Goal: Entertainment & Leisure: Consume media (video, audio)

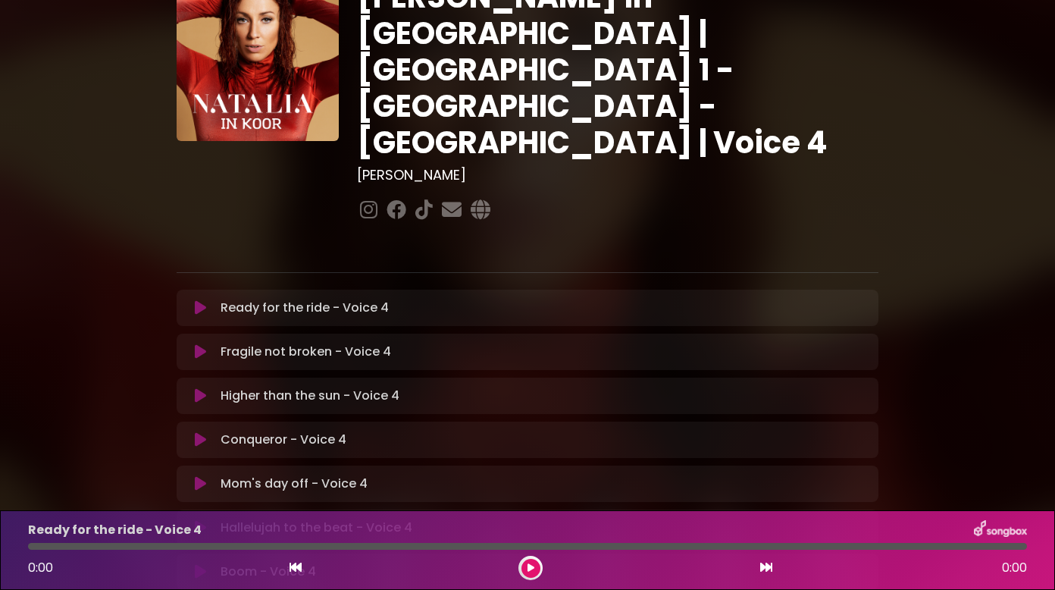
click at [197, 520] on icon at bounding box center [200, 527] width 11 height 15
click at [40, 550] on div "Hallelujah to the beat - Voice 4 0:11 3:34" at bounding box center [527, 550] width 1017 height 60
drag, startPoint x: 79, startPoint y: 549, endPoint x: -3, endPoint y: 547, distance: 81.9
click at [0, 547] on html "× [PERSON_NAME] in Koor | [GEOGRAPHIC_DATA] 1 - [GEOGRAPHIC_DATA] - [GEOGRAPHIC…" at bounding box center [527, 295] width 1055 height 590
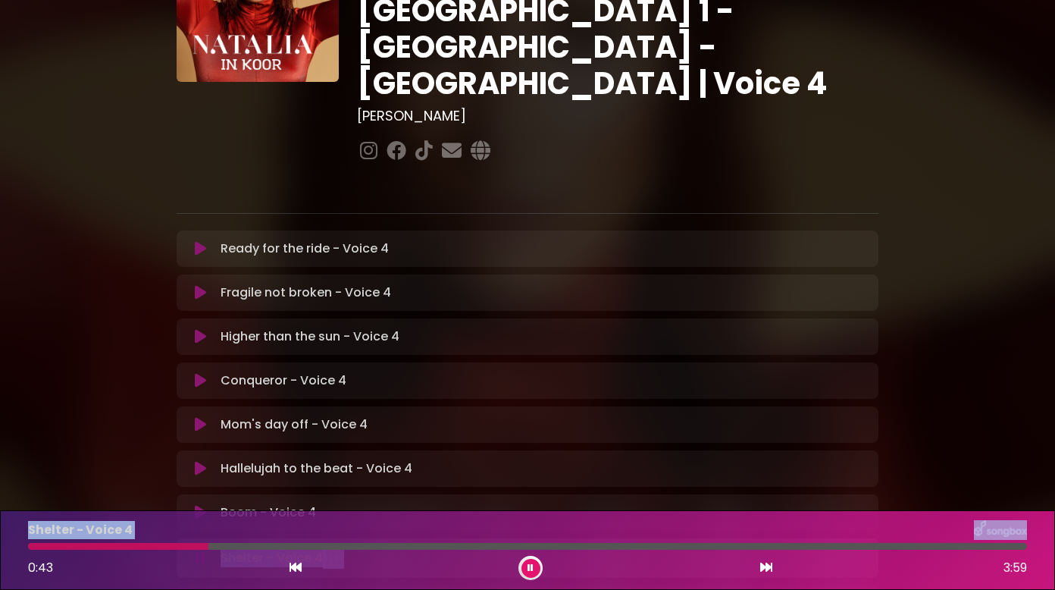
scroll to position [227, 0]
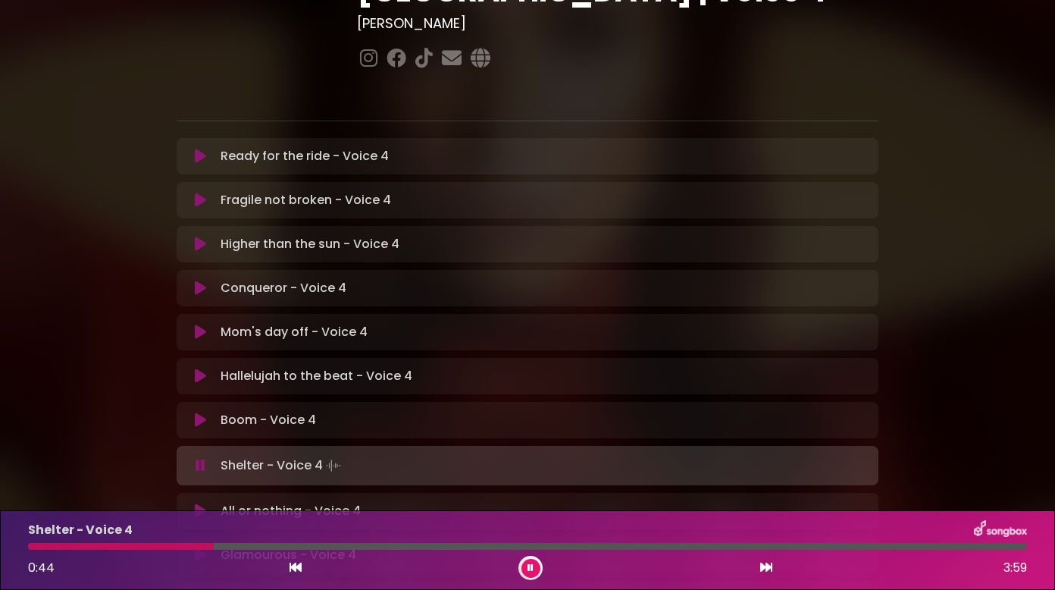
click at [490, 411] on div "Boom - Voice 4 Loading Track..." at bounding box center [542, 420] width 655 height 18
click at [202, 503] on icon at bounding box center [200, 510] width 11 height 15
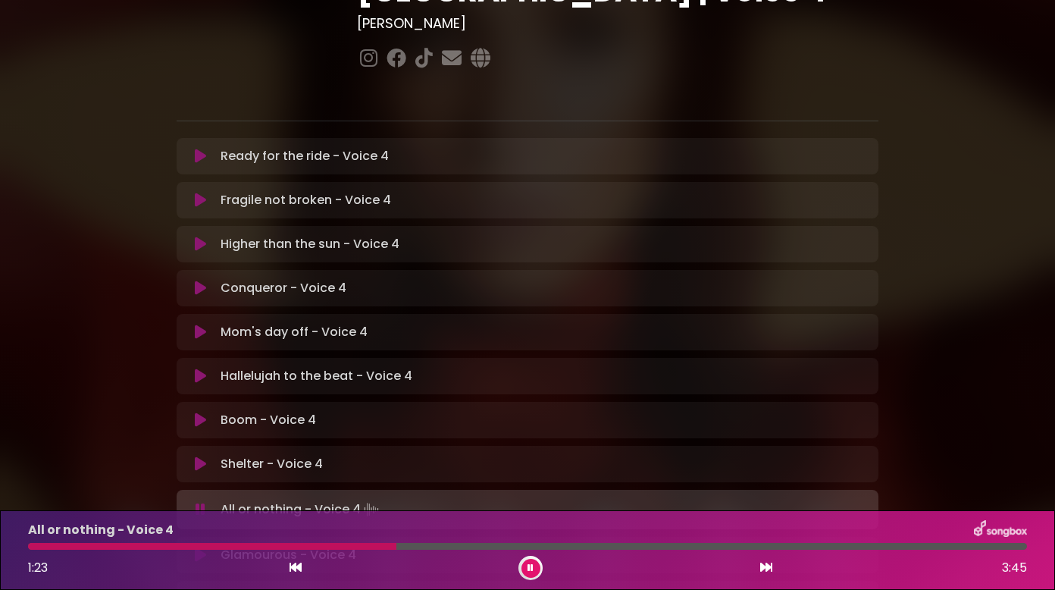
click at [223, 546] on p "Glamourous - Voice 4 Loading Track..." at bounding box center [289, 555] width 136 height 18
click at [211, 547] on button at bounding box center [200, 554] width 29 height 15
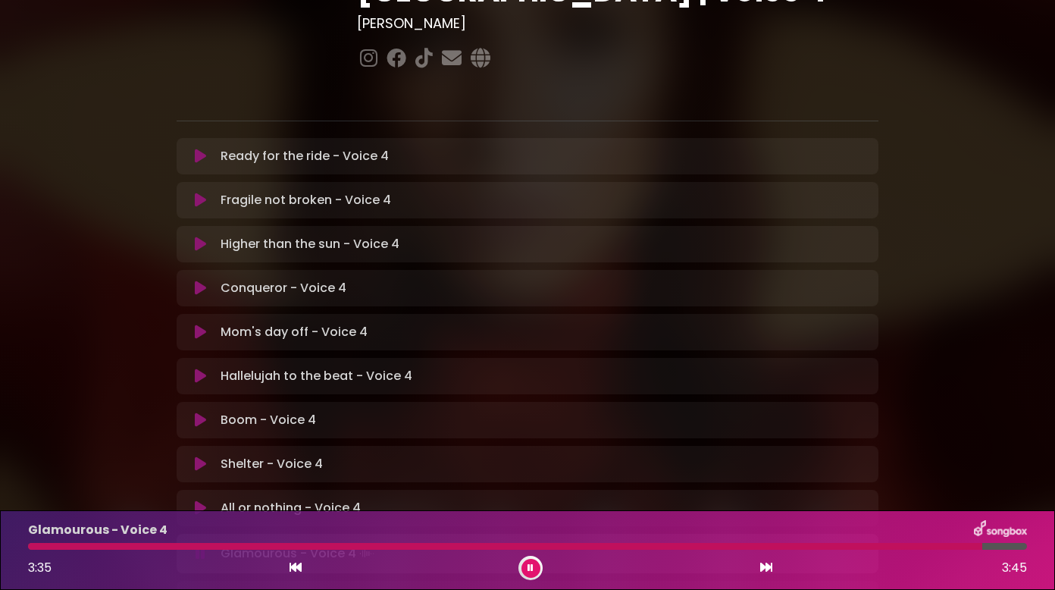
click at [884, 547] on div at bounding box center [505, 546] width 954 height 7
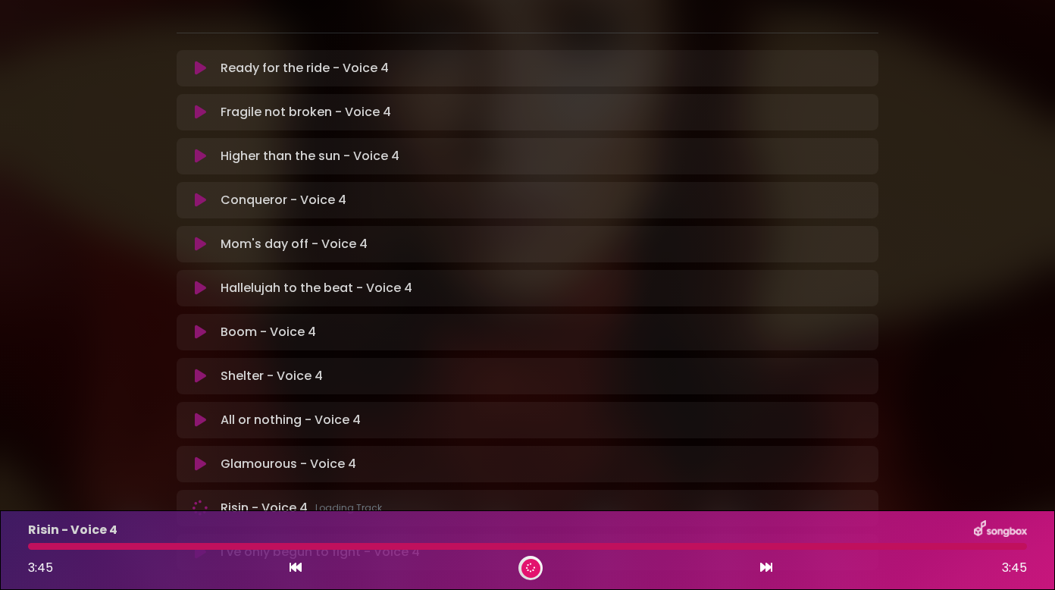
scroll to position [387, 0]
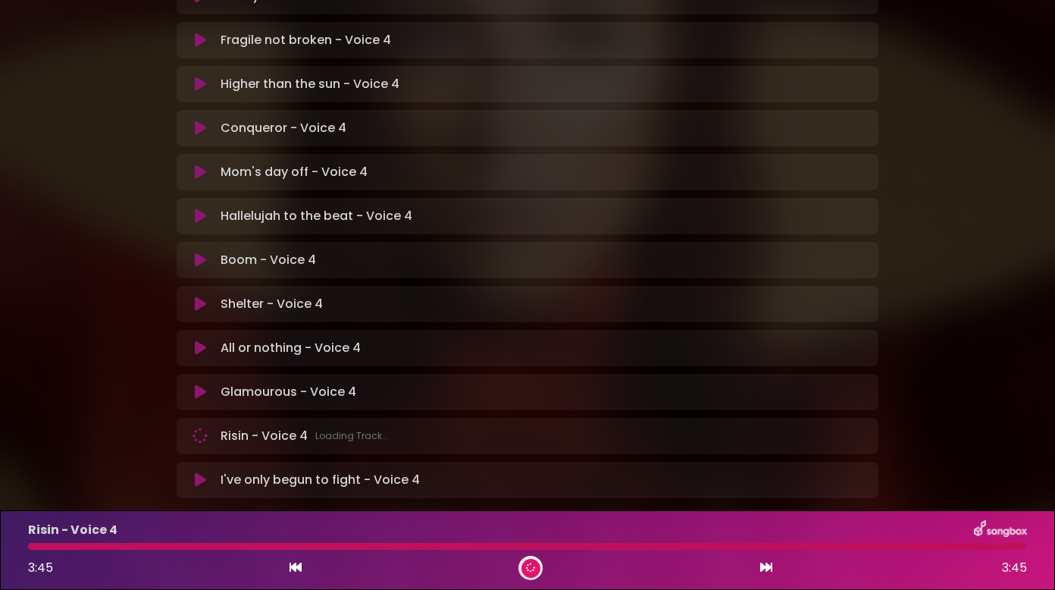
click at [261, 427] on p "Risin - Voice 4 Loading Track..." at bounding box center [305, 436] width 168 height 18
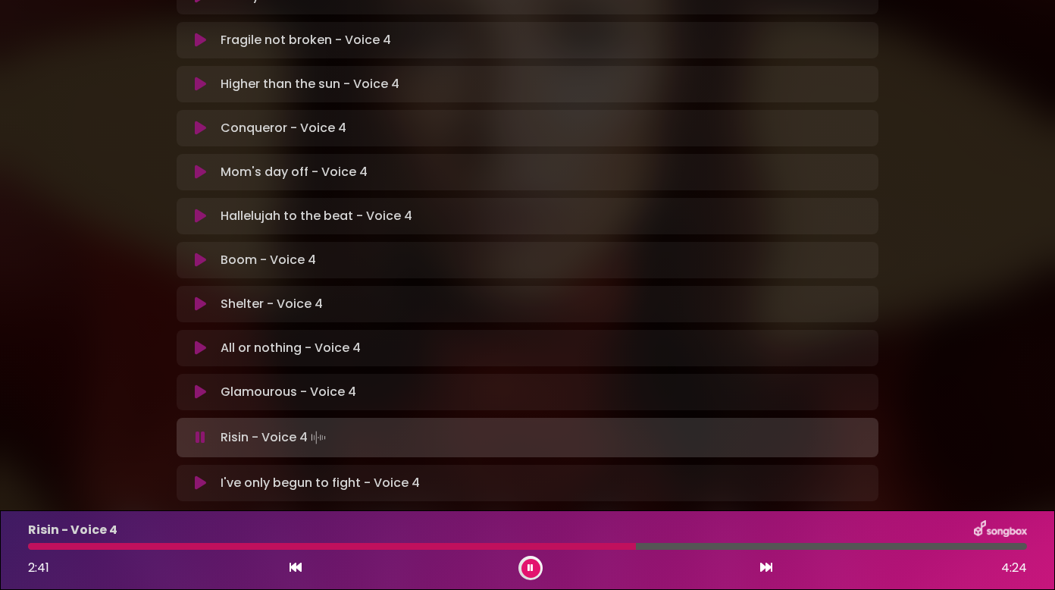
click at [93, 550] on div "Risin - Voice 4 2:41 4:24" at bounding box center [527, 550] width 1017 height 60
click at [83, 543] on div at bounding box center [333, 546] width 610 height 7
